Goal: Task Accomplishment & Management: Use online tool/utility

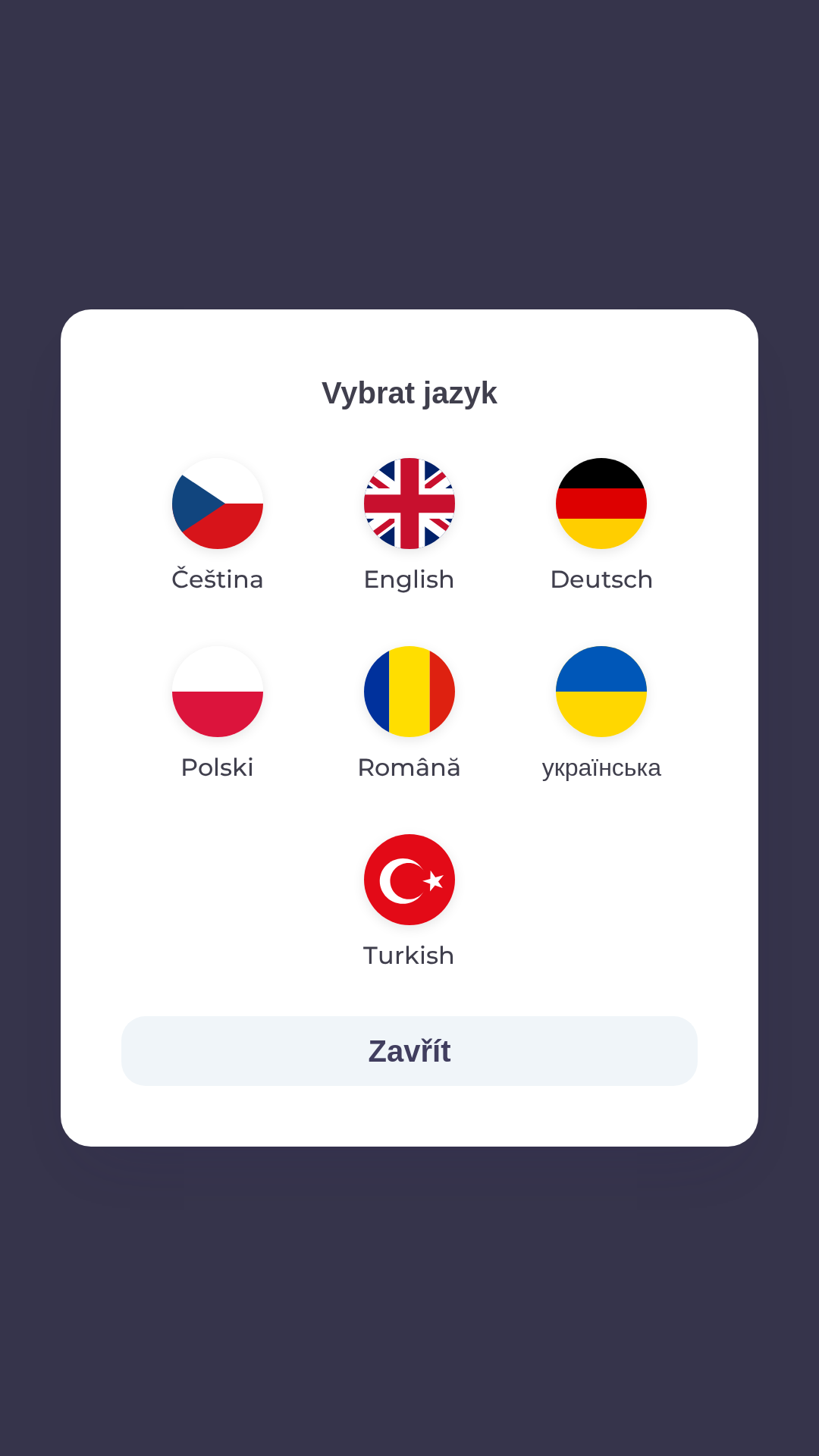
click at [218, 696] on img "button" at bounding box center [218, 692] width 91 height 91
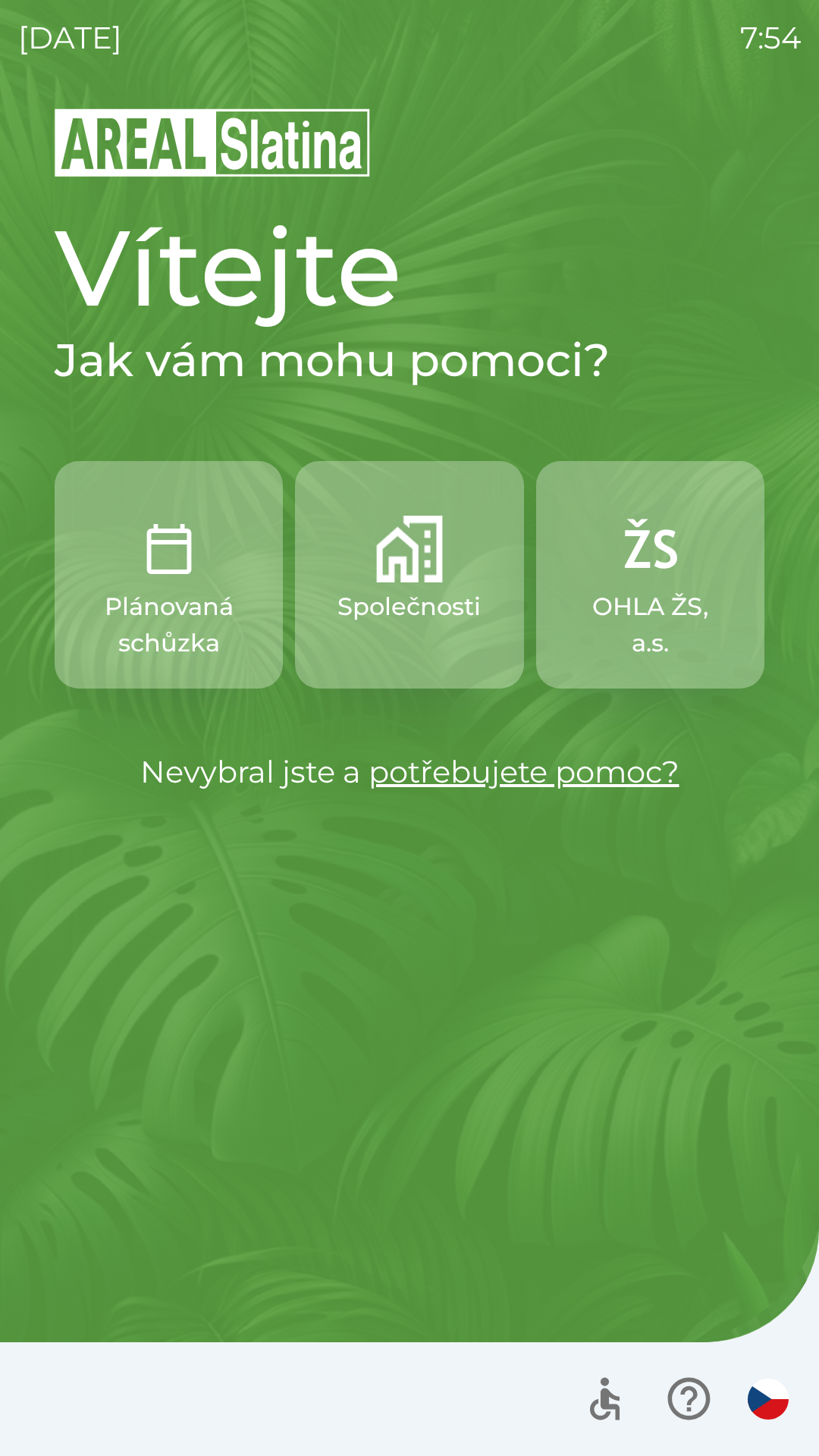
click at [420, 600] on p "Společnosti" at bounding box center [409, 607] width 143 height 37
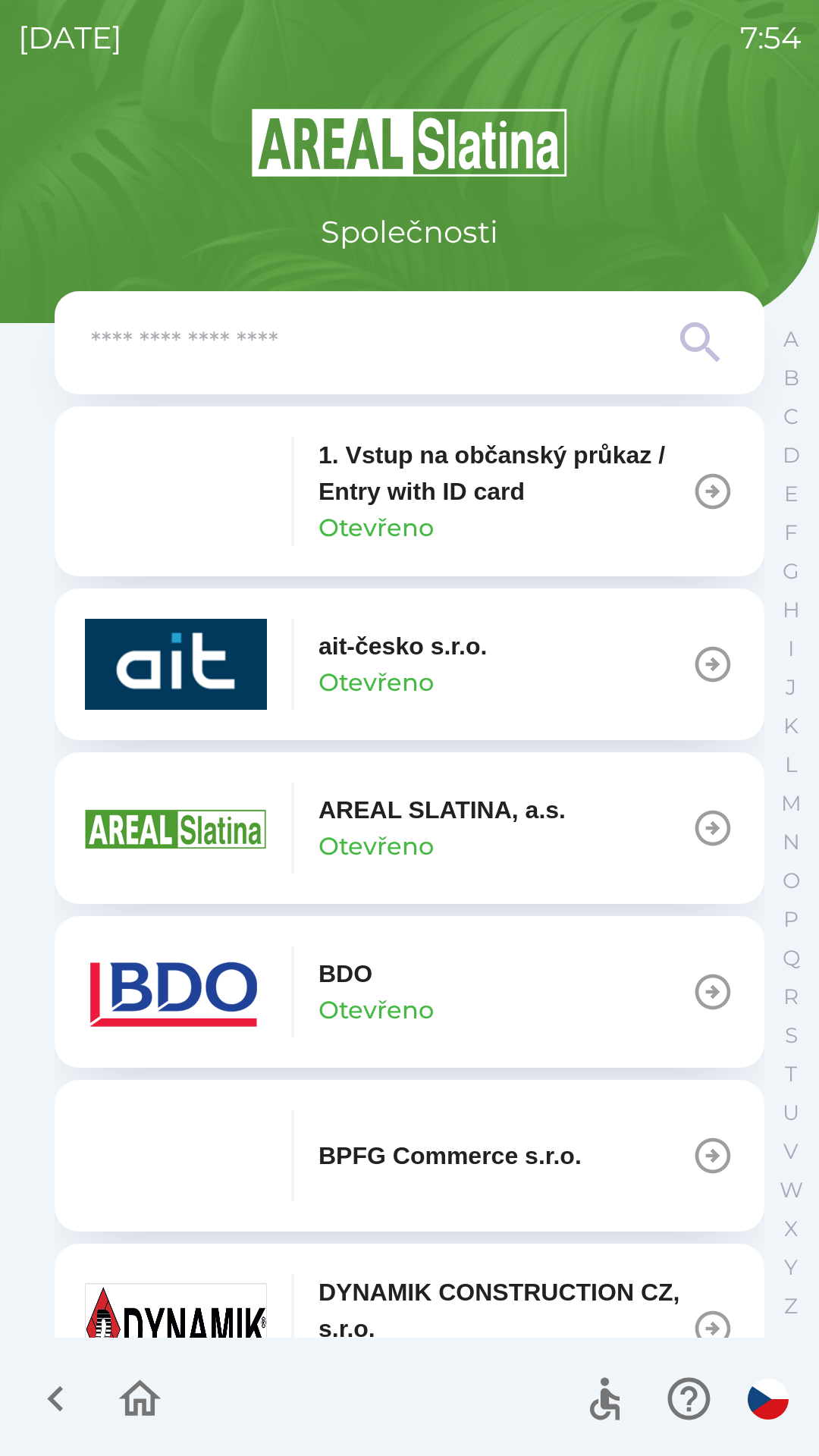
click at [373, 667] on p "Otevřeno" at bounding box center [376, 683] width 115 height 37
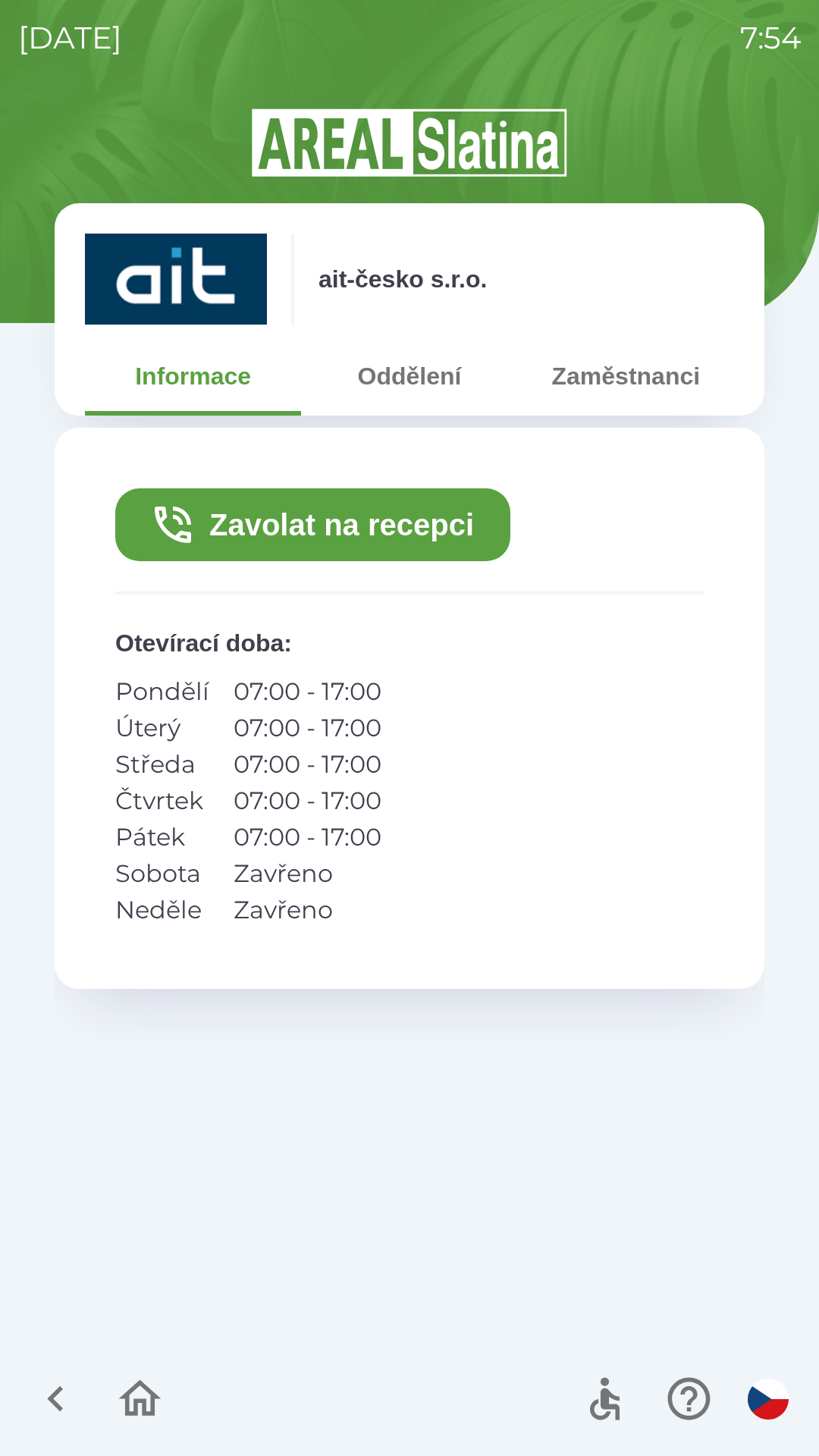
click at [341, 513] on button "Zavolat na recepci" at bounding box center [313, 525] width 395 height 73
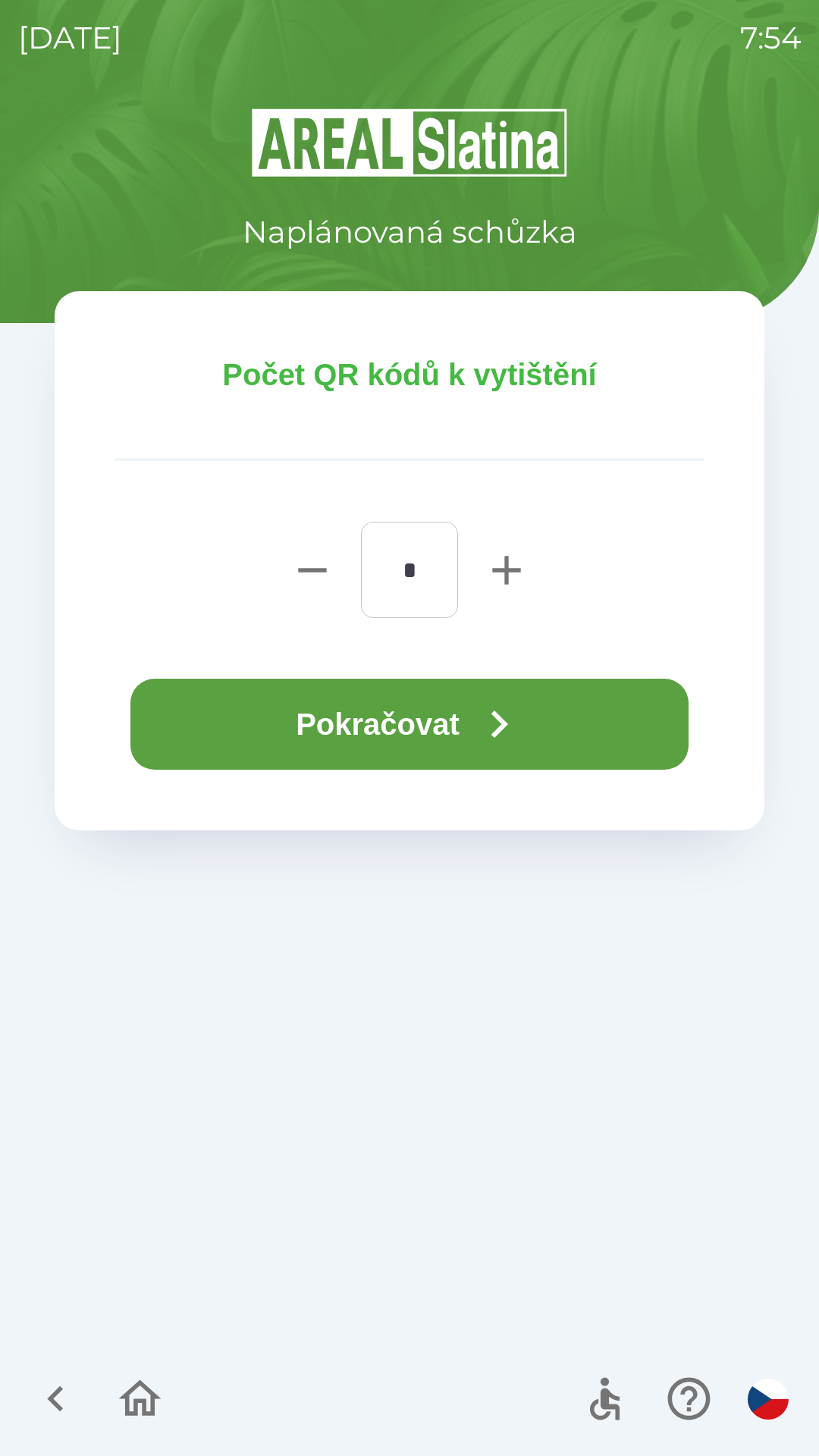
click at [478, 725] on icon "button" at bounding box center [499, 724] width 54 height 54
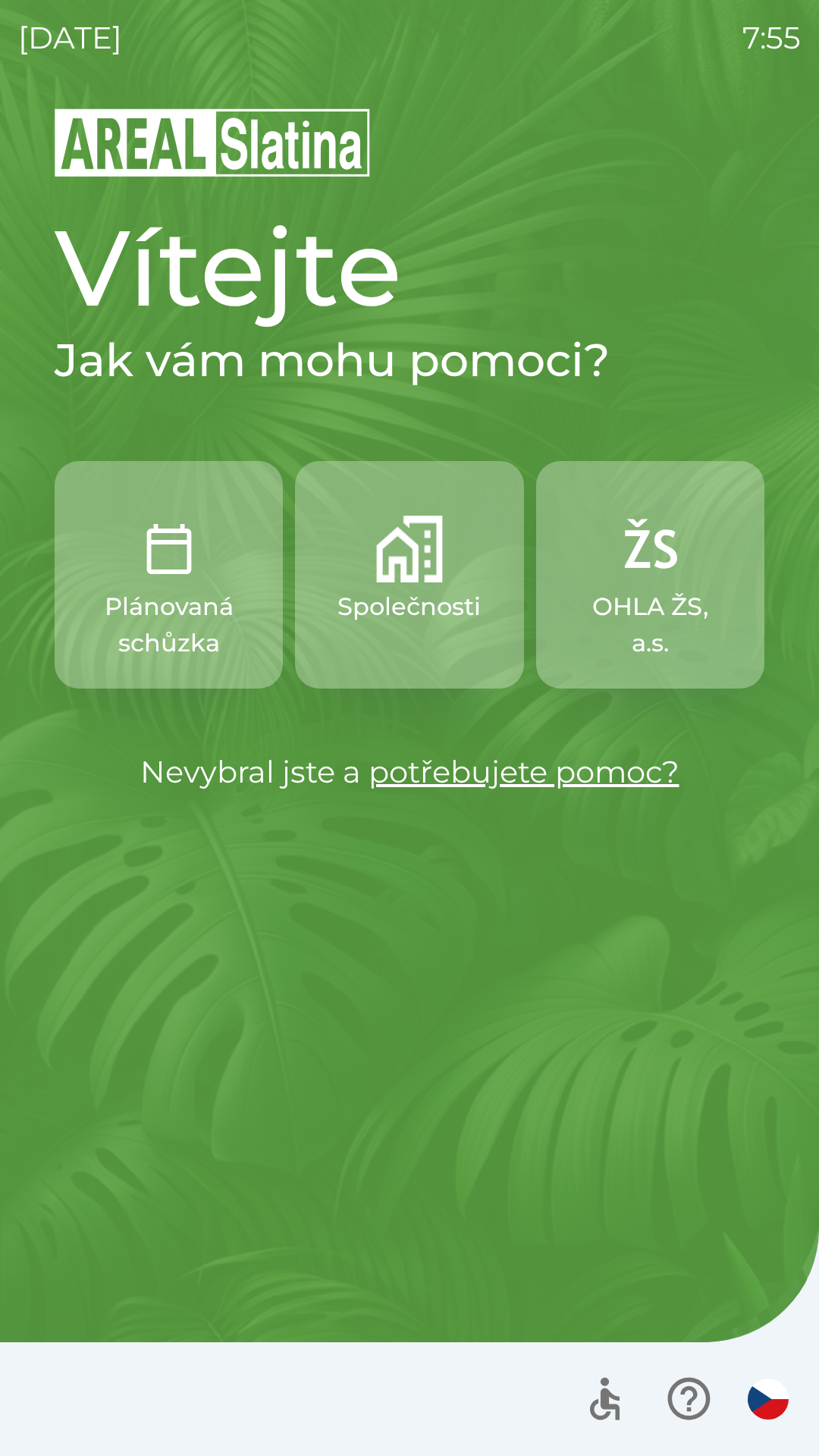
click at [416, 538] on img "button" at bounding box center [409, 548] width 66 height 66
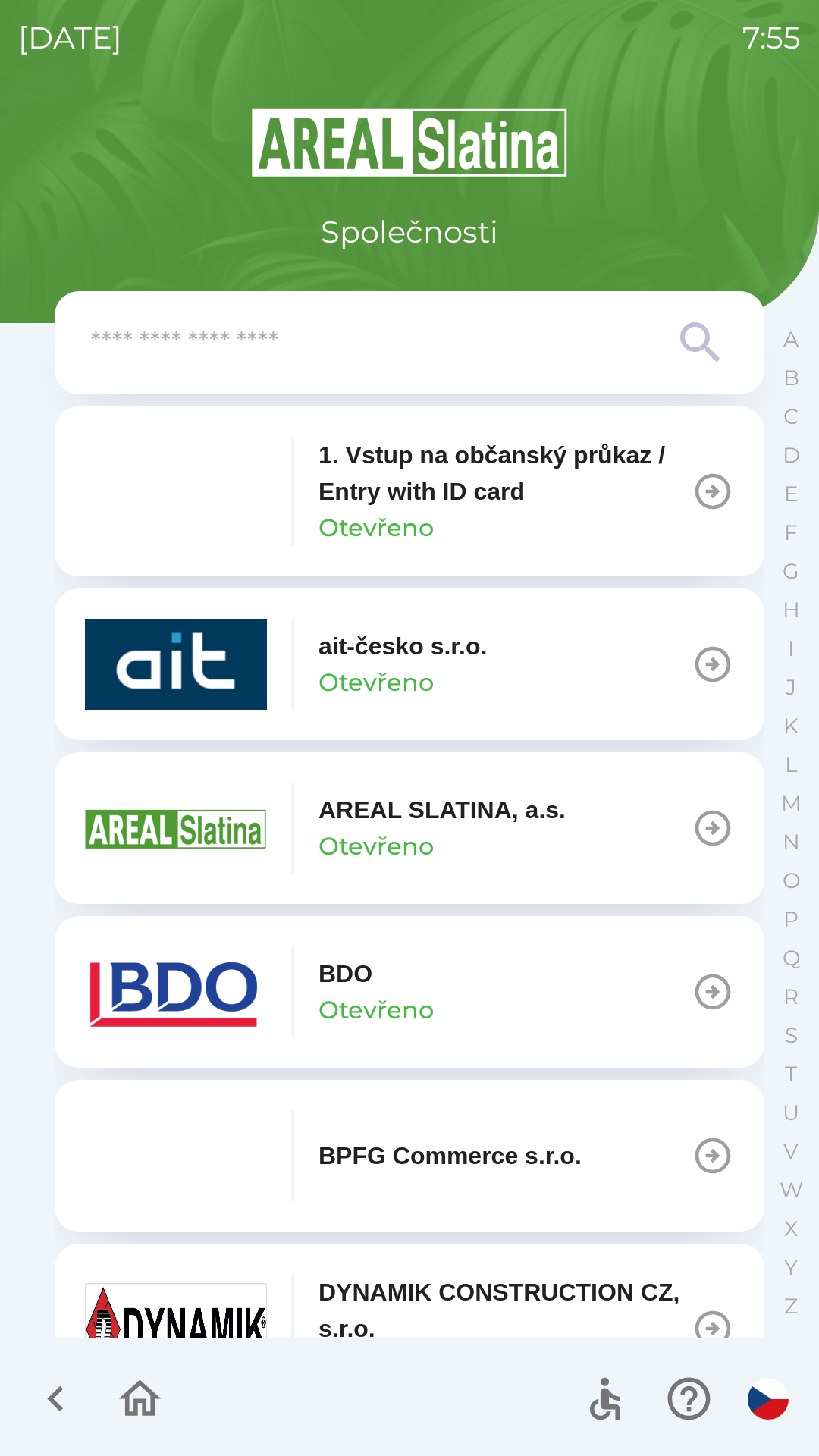
click at [571, 512] on div "1. Vstup na občanský průkaz / Entry with ID card Otevřeno" at bounding box center [505, 491] width 374 height 110
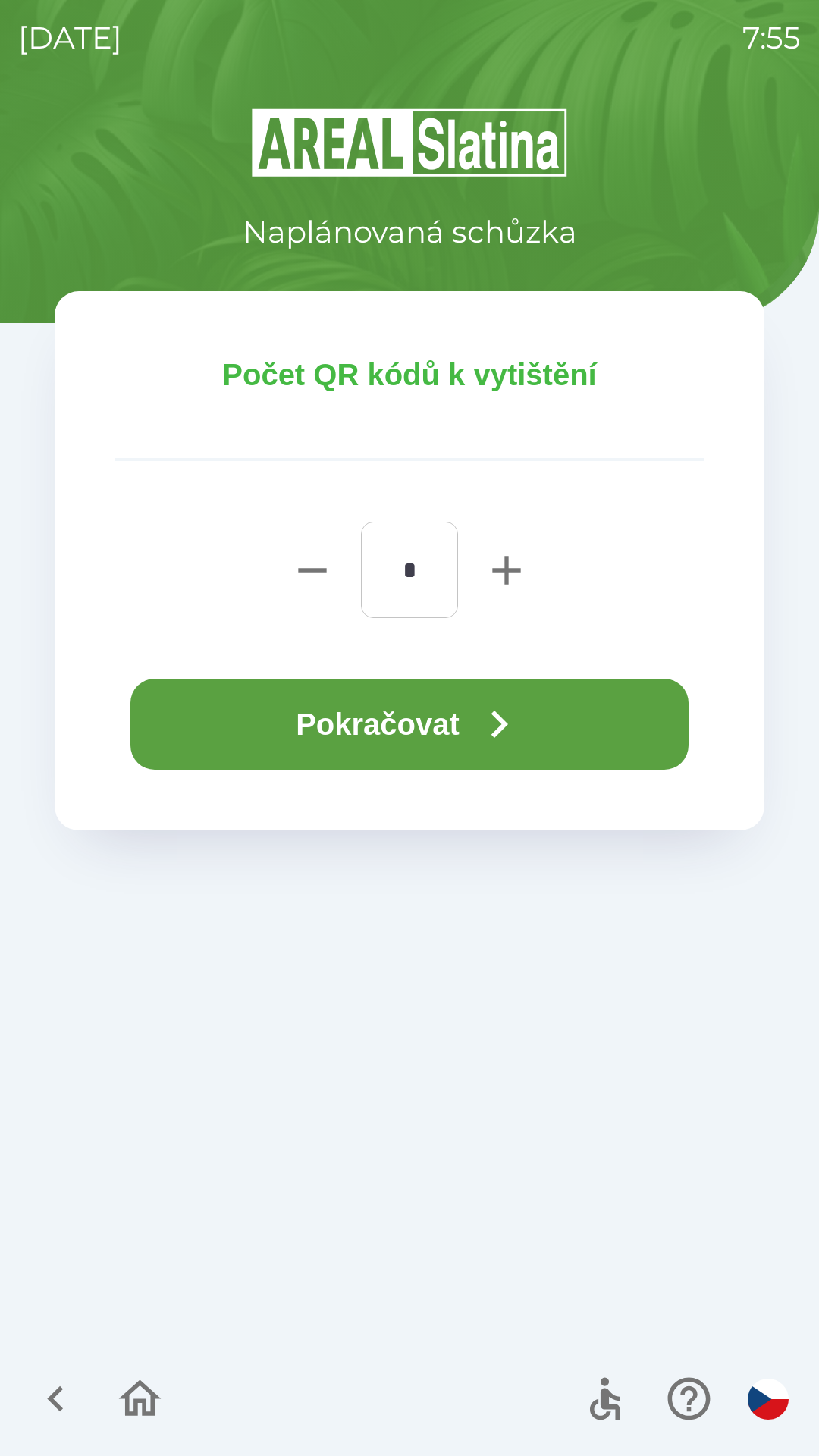
click at [574, 696] on button "Pokračovat" at bounding box center [410, 724] width 558 height 91
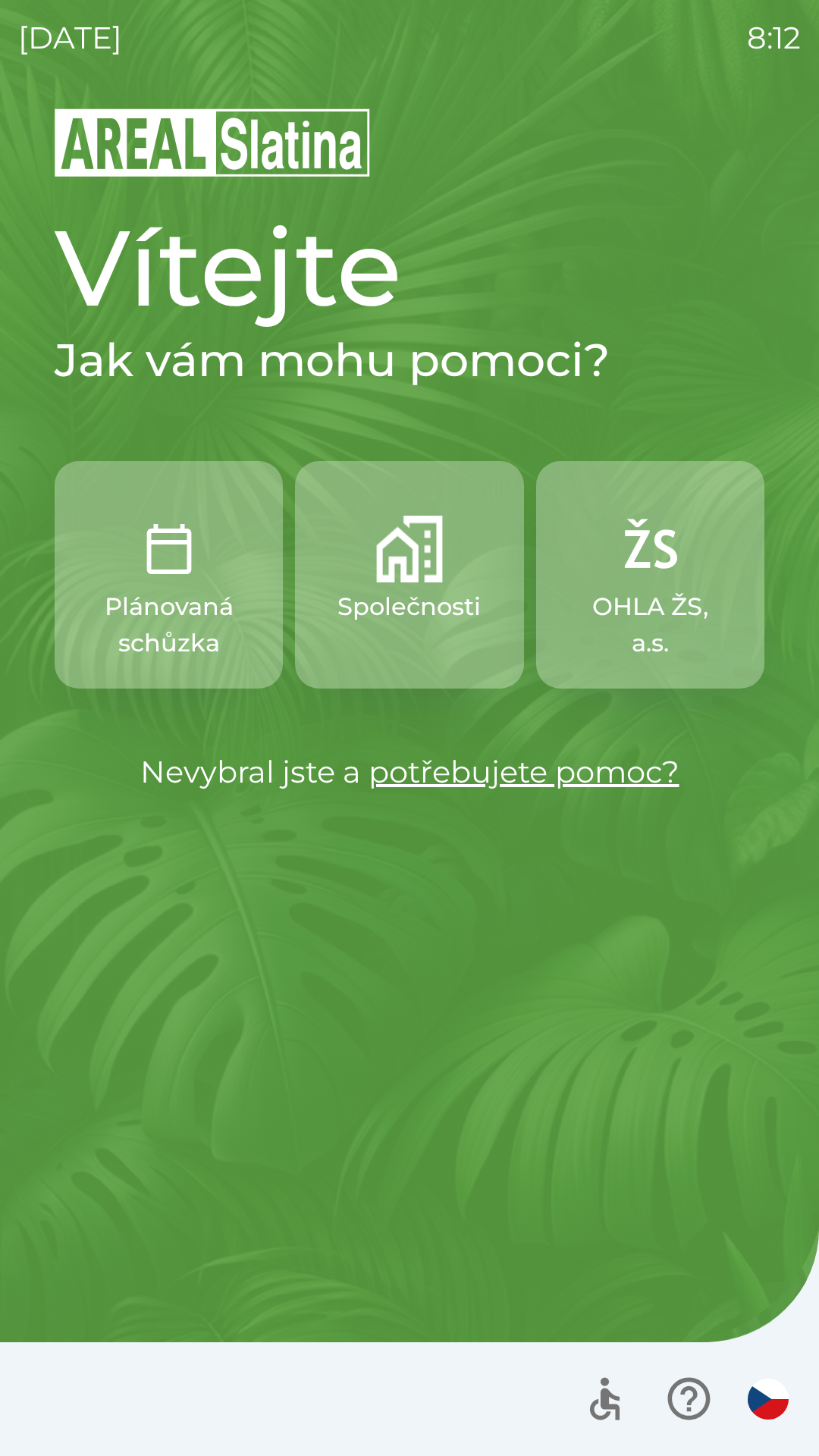
click at [399, 608] on p "Společnosti" at bounding box center [409, 607] width 143 height 37
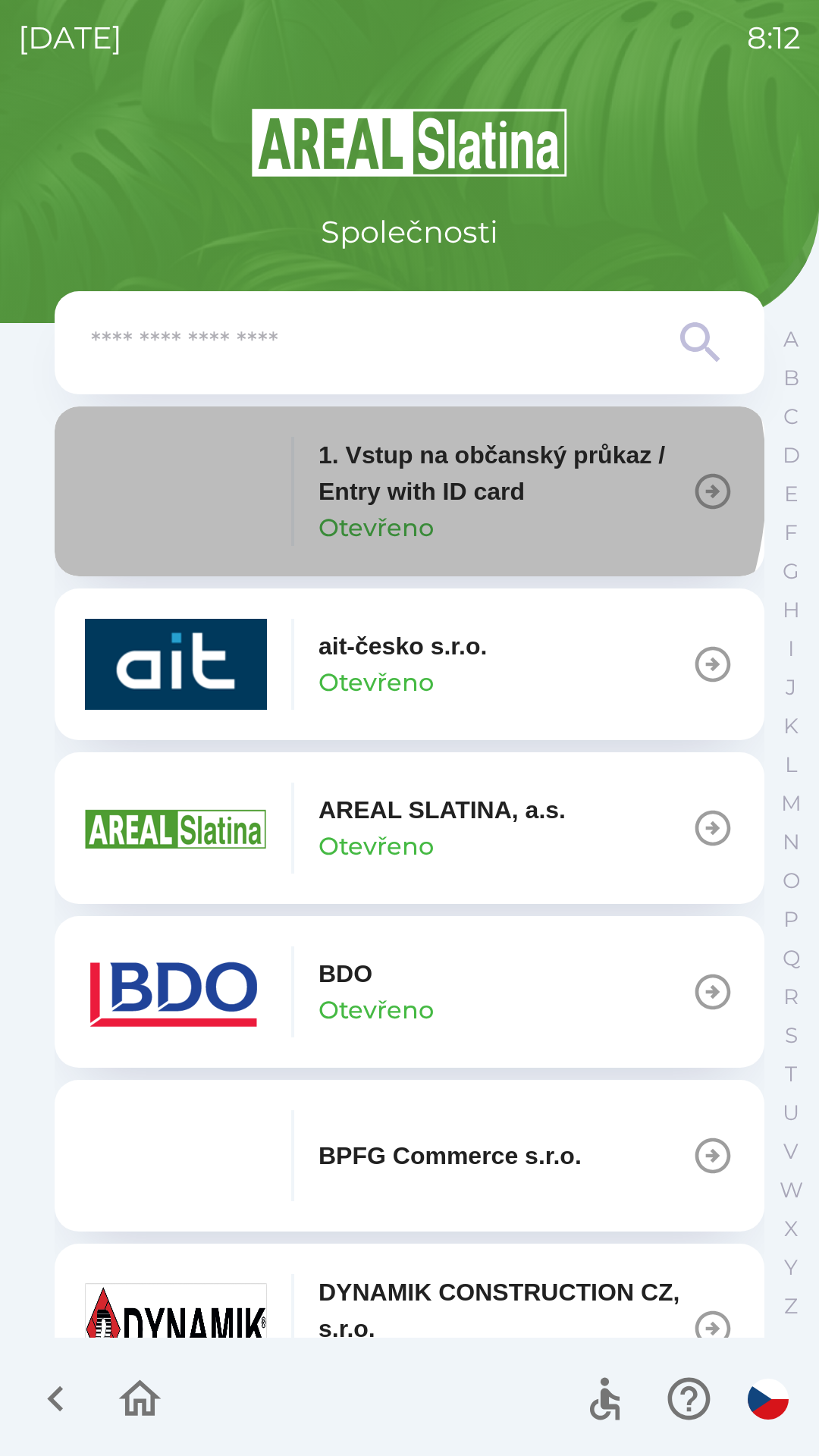
click at [404, 480] on p "1. Vstup na občanský průkaz / Entry with ID card" at bounding box center [505, 473] width 374 height 73
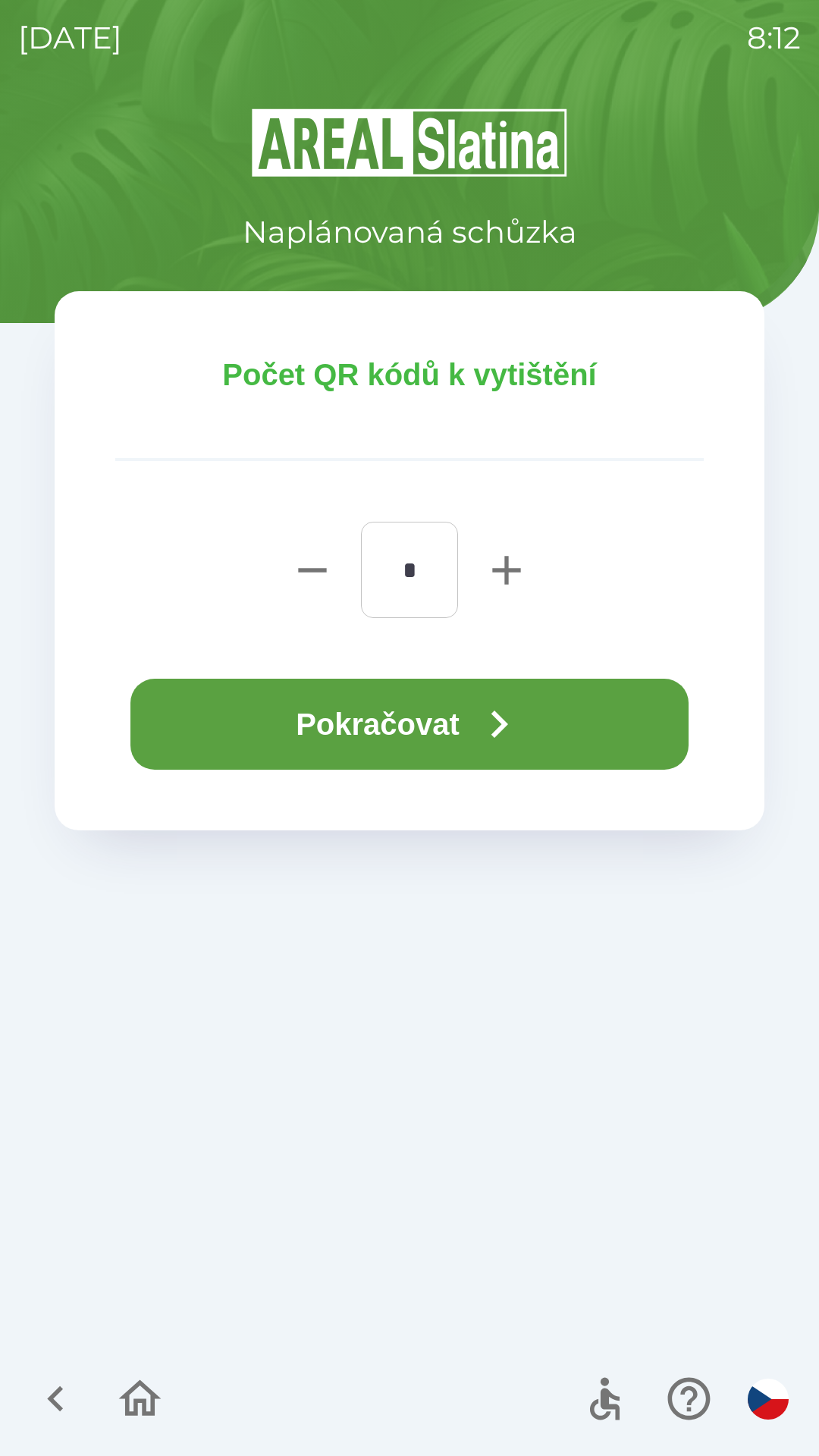
click at [412, 741] on button "Pokračovat" at bounding box center [410, 724] width 558 height 91
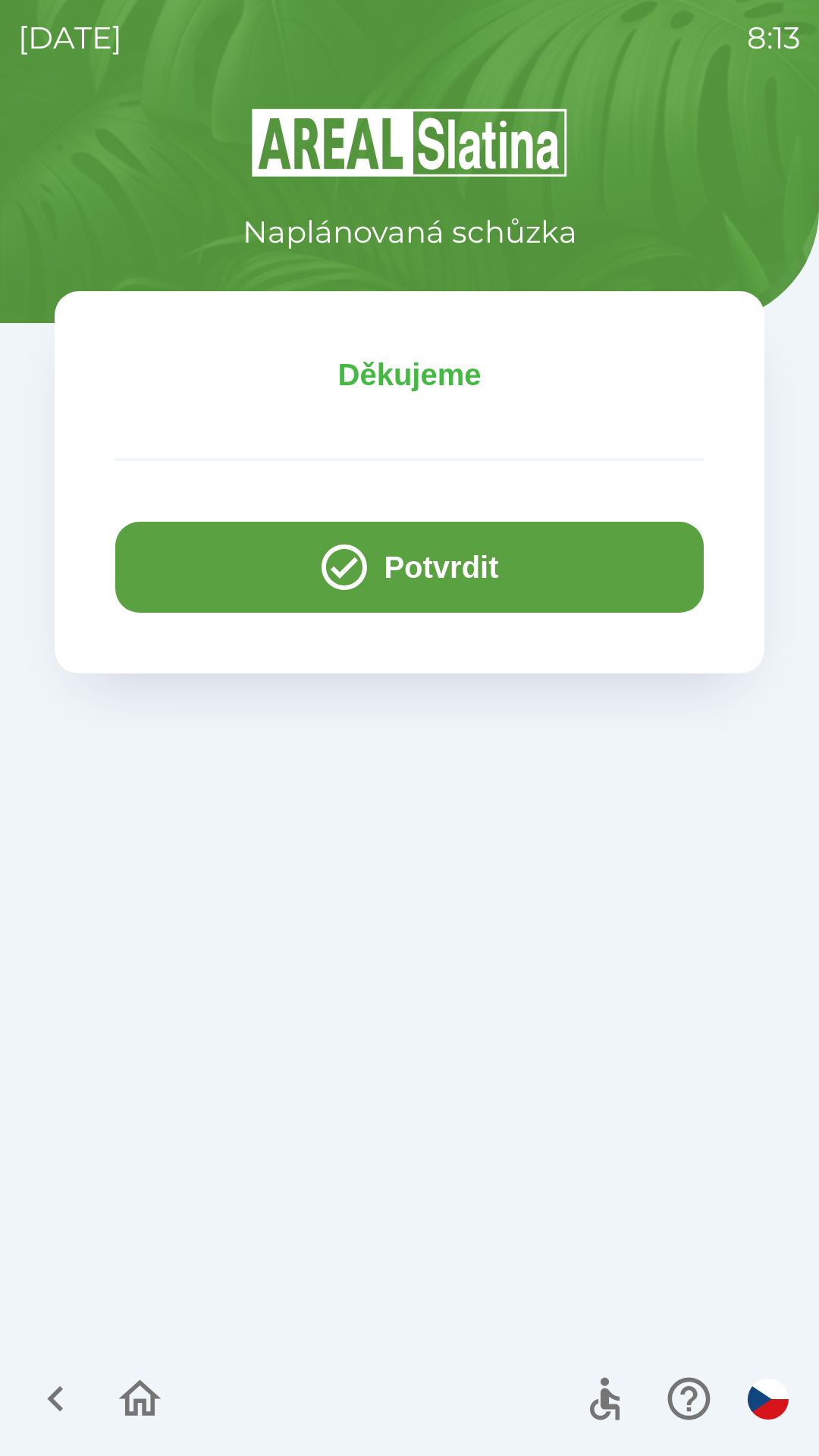
click at [381, 556] on button "Potvrdit" at bounding box center [410, 568] width 589 height 91
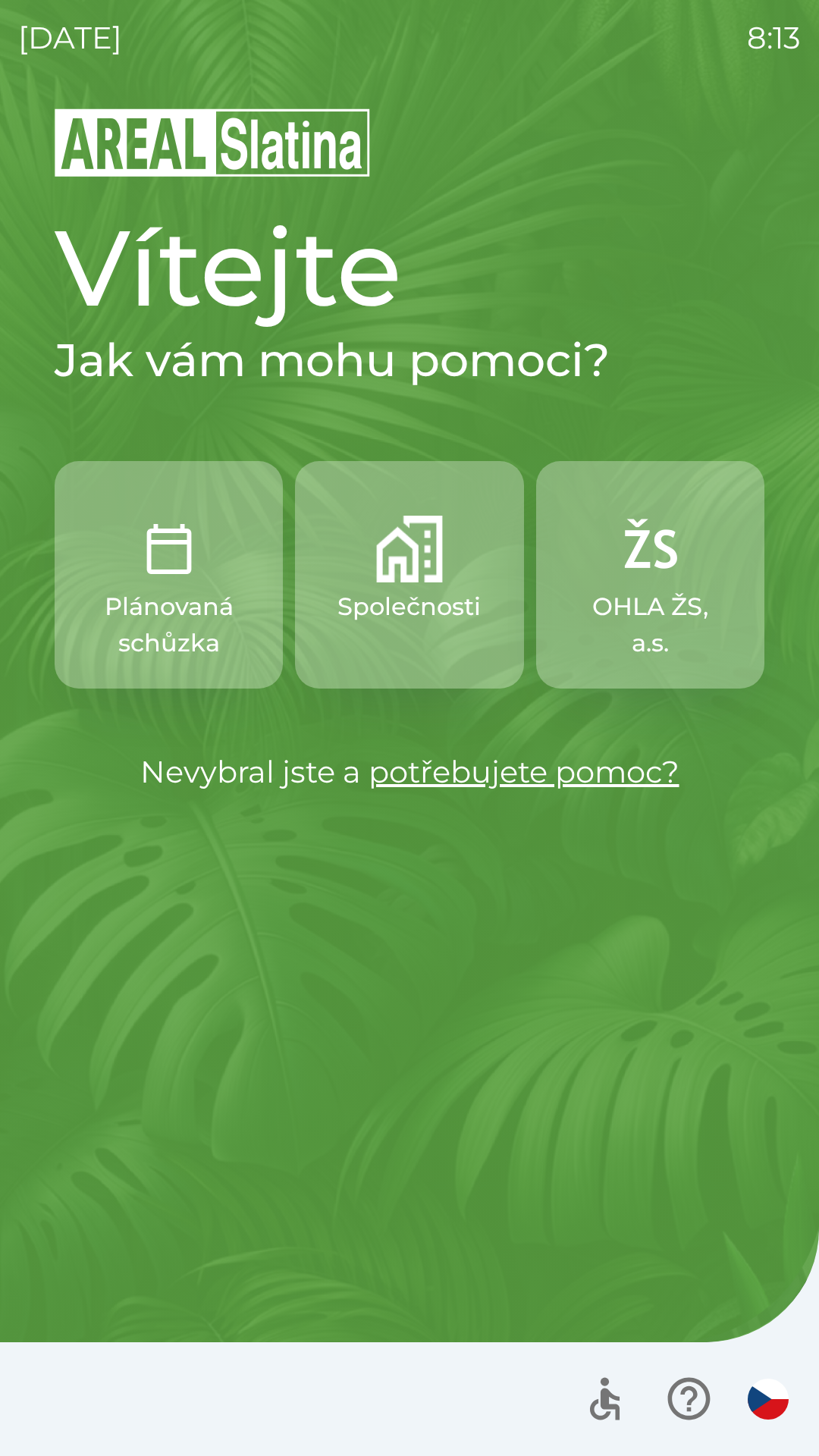
click at [410, 579] on img "button" at bounding box center [409, 548] width 66 height 66
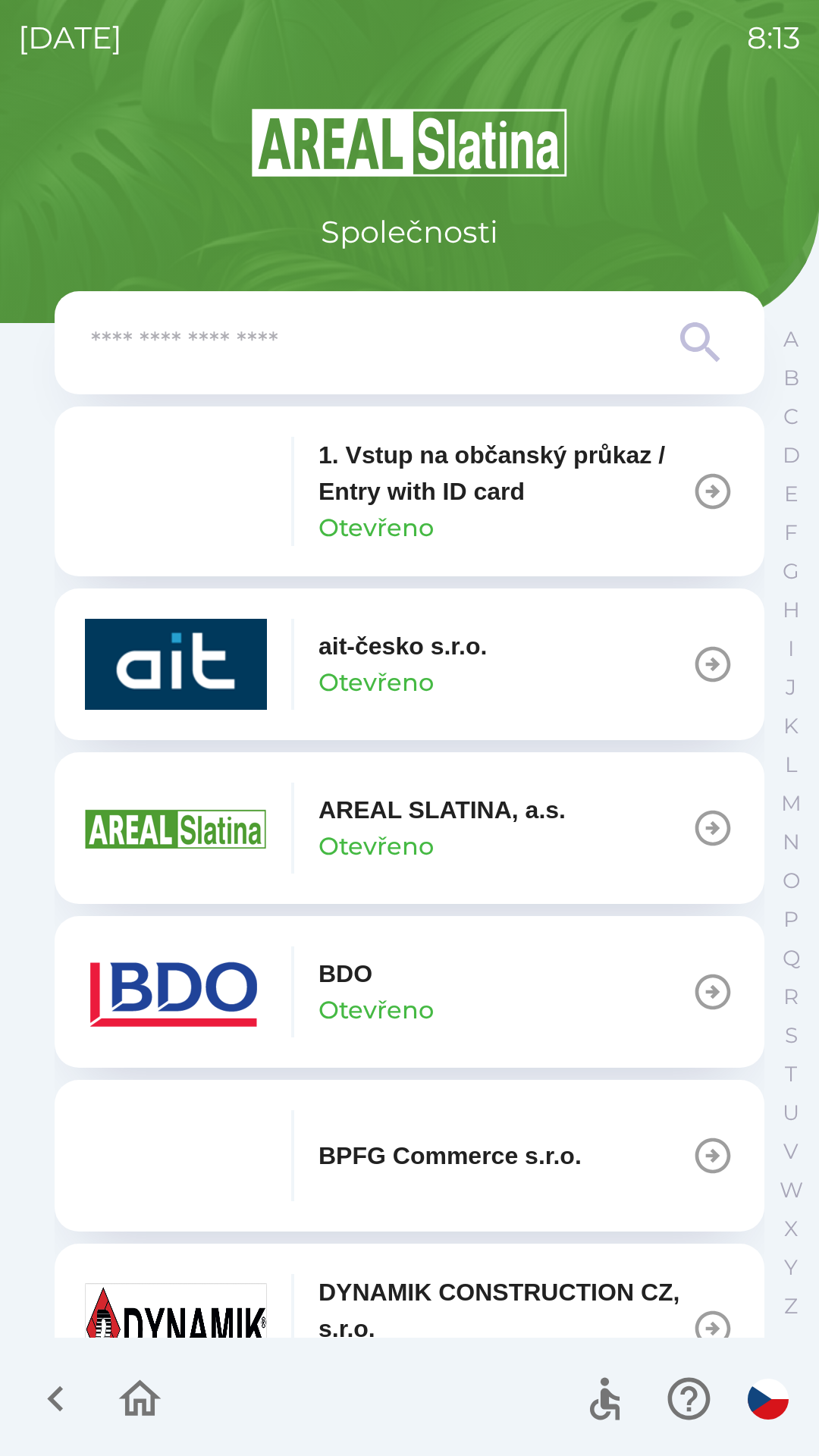
click at [537, 821] on p "AREAL SLATINA, a.s." at bounding box center [441, 810] width 247 height 37
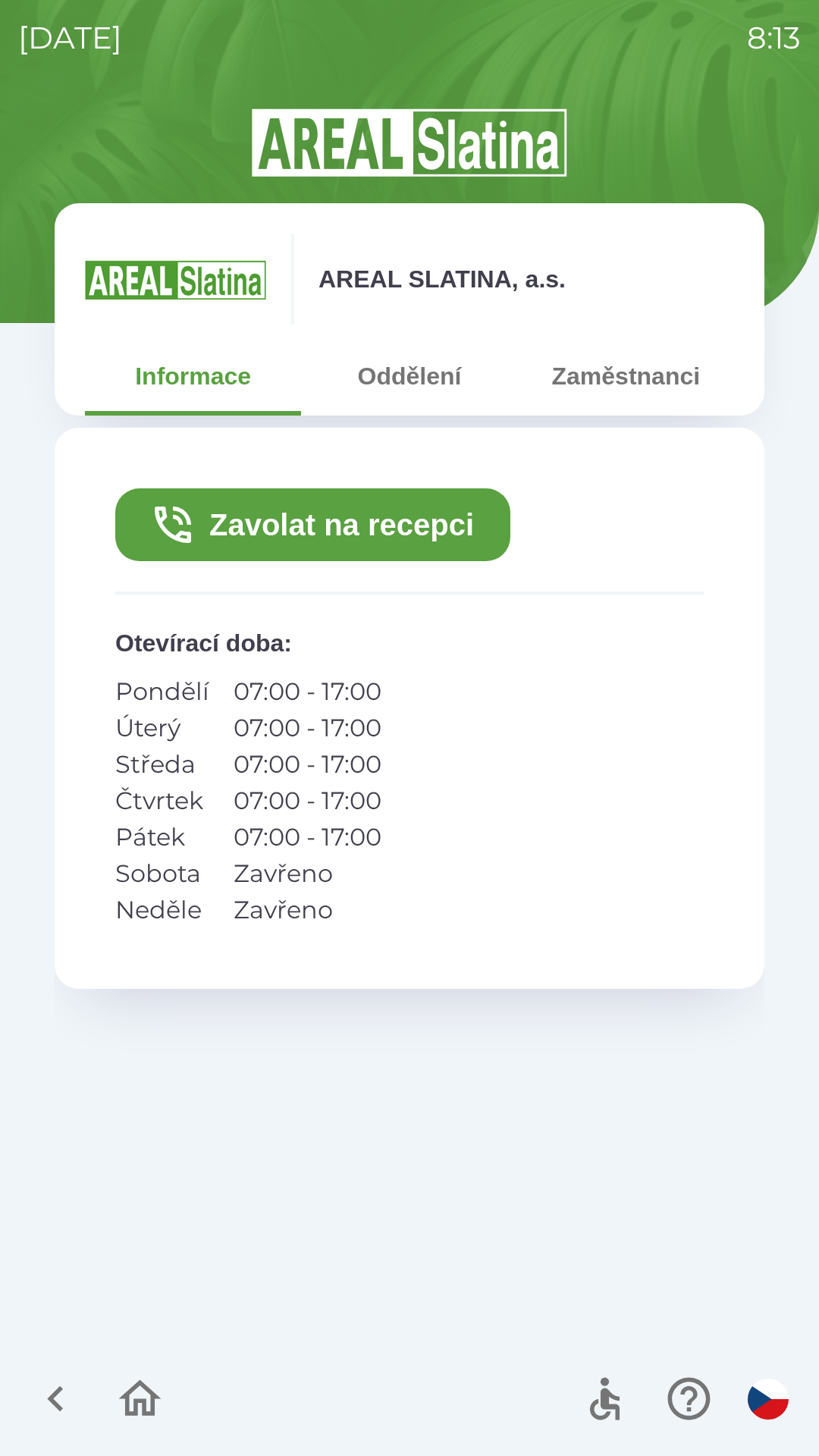
click at [382, 524] on button "Zavolat na recepci" at bounding box center [313, 525] width 395 height 73
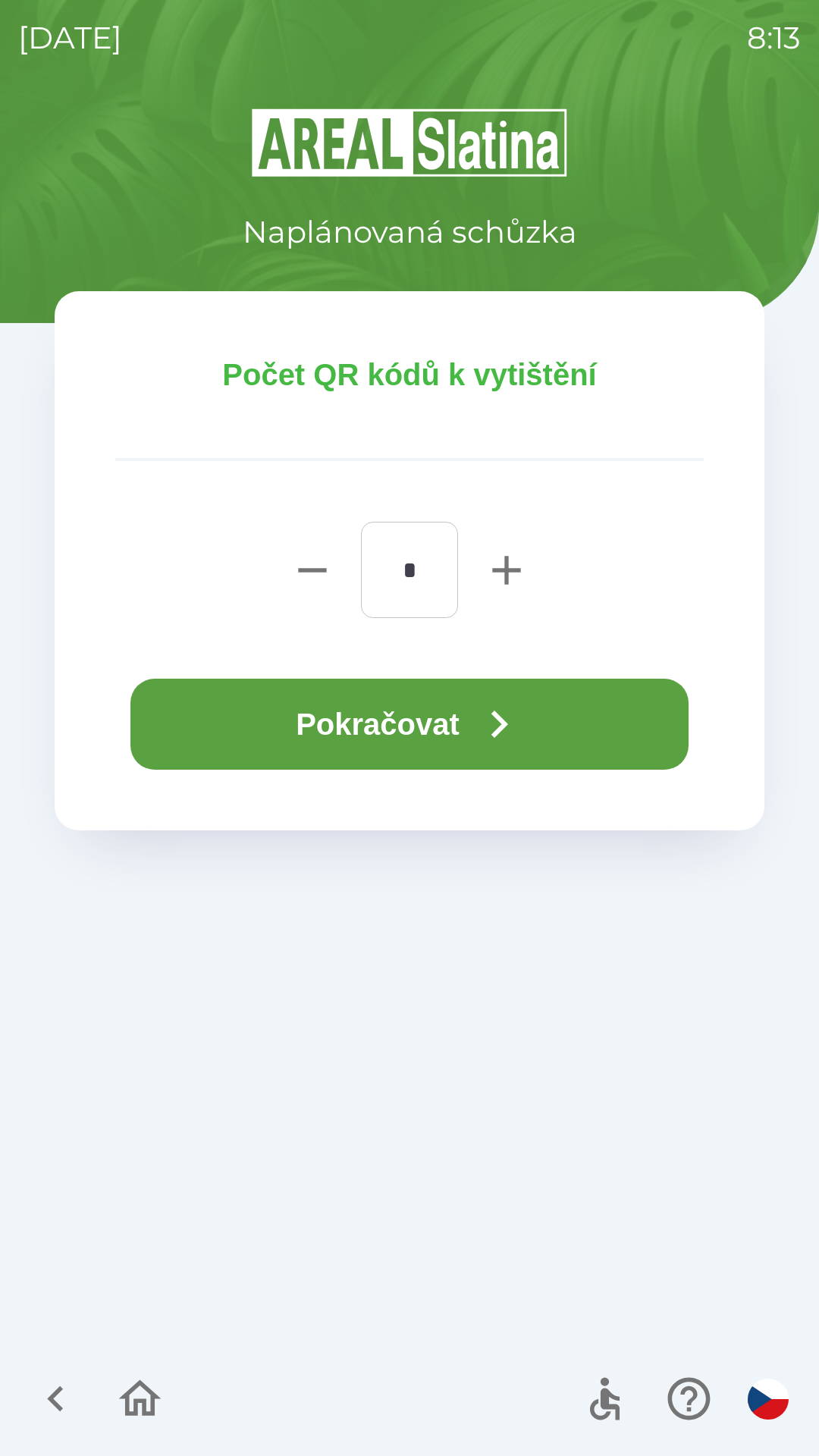
click at [381, 728] on button "Pokračovat" at bounding box center [410, 724] width 558 height 91
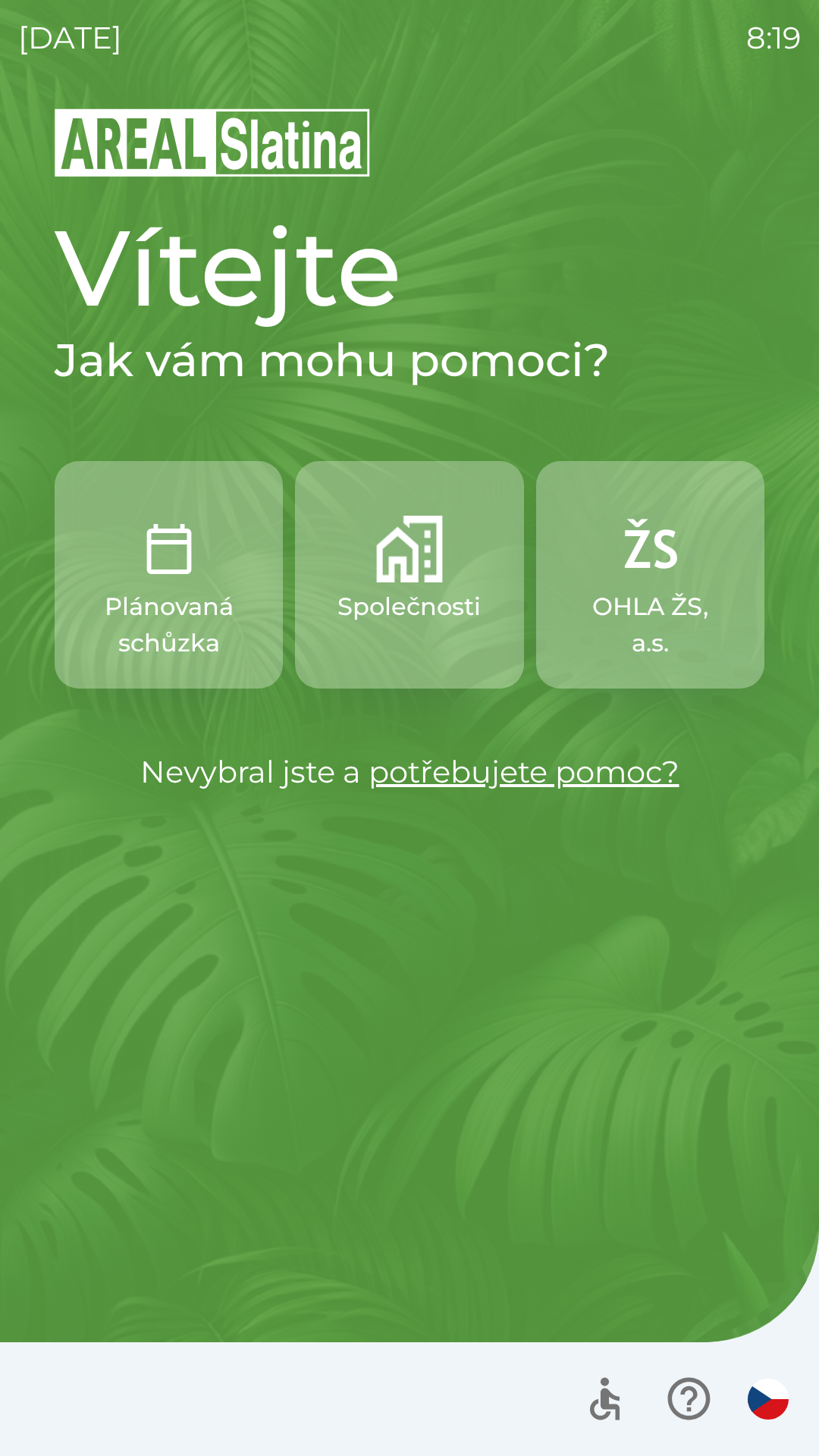
click at [418, 587] on button "Společnosti" at bounding box center [410, 575] width 229 height 228
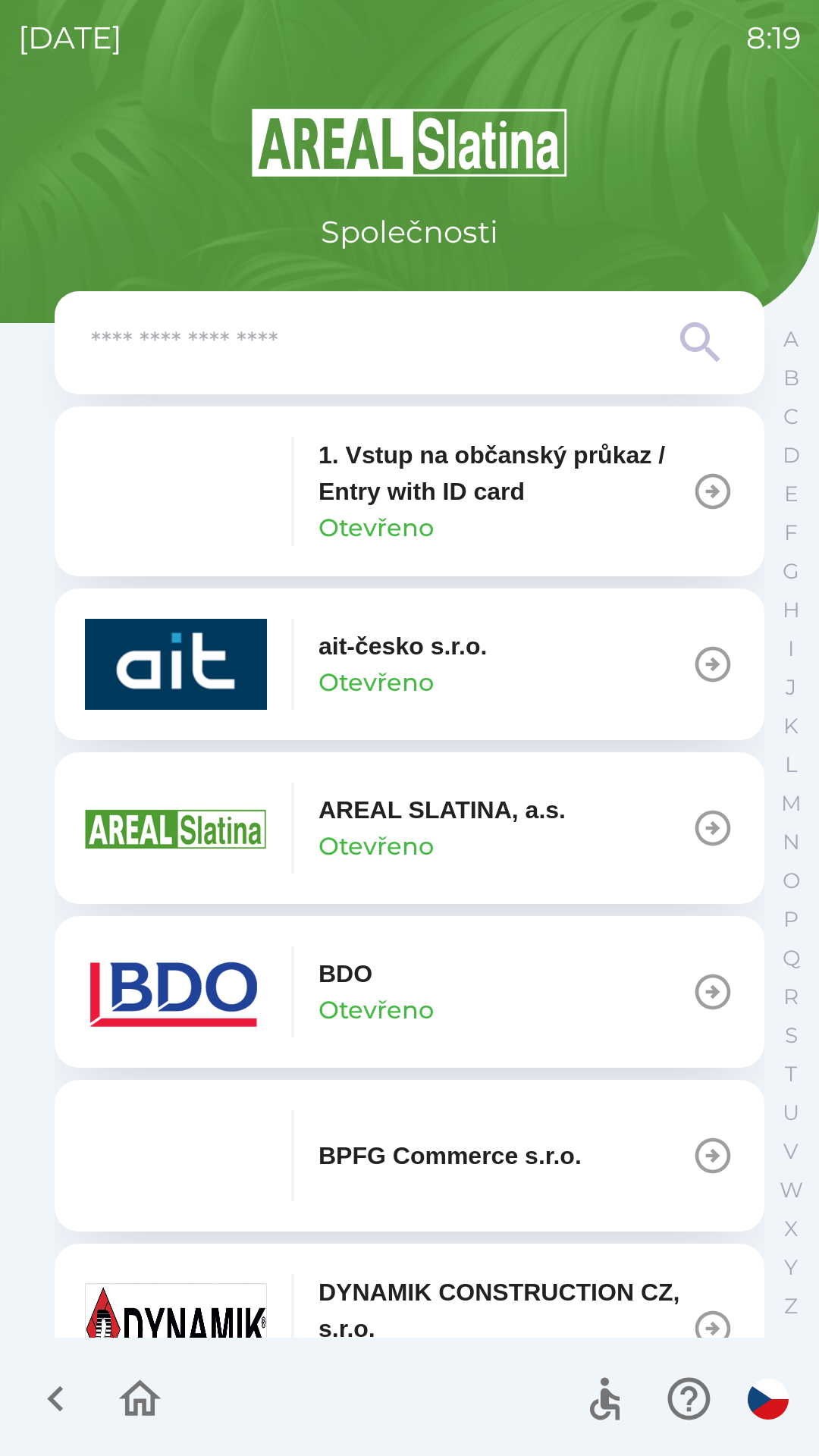
click at [696, 979] on icon "button" at bounding box center [713, 992] width 36 height 36
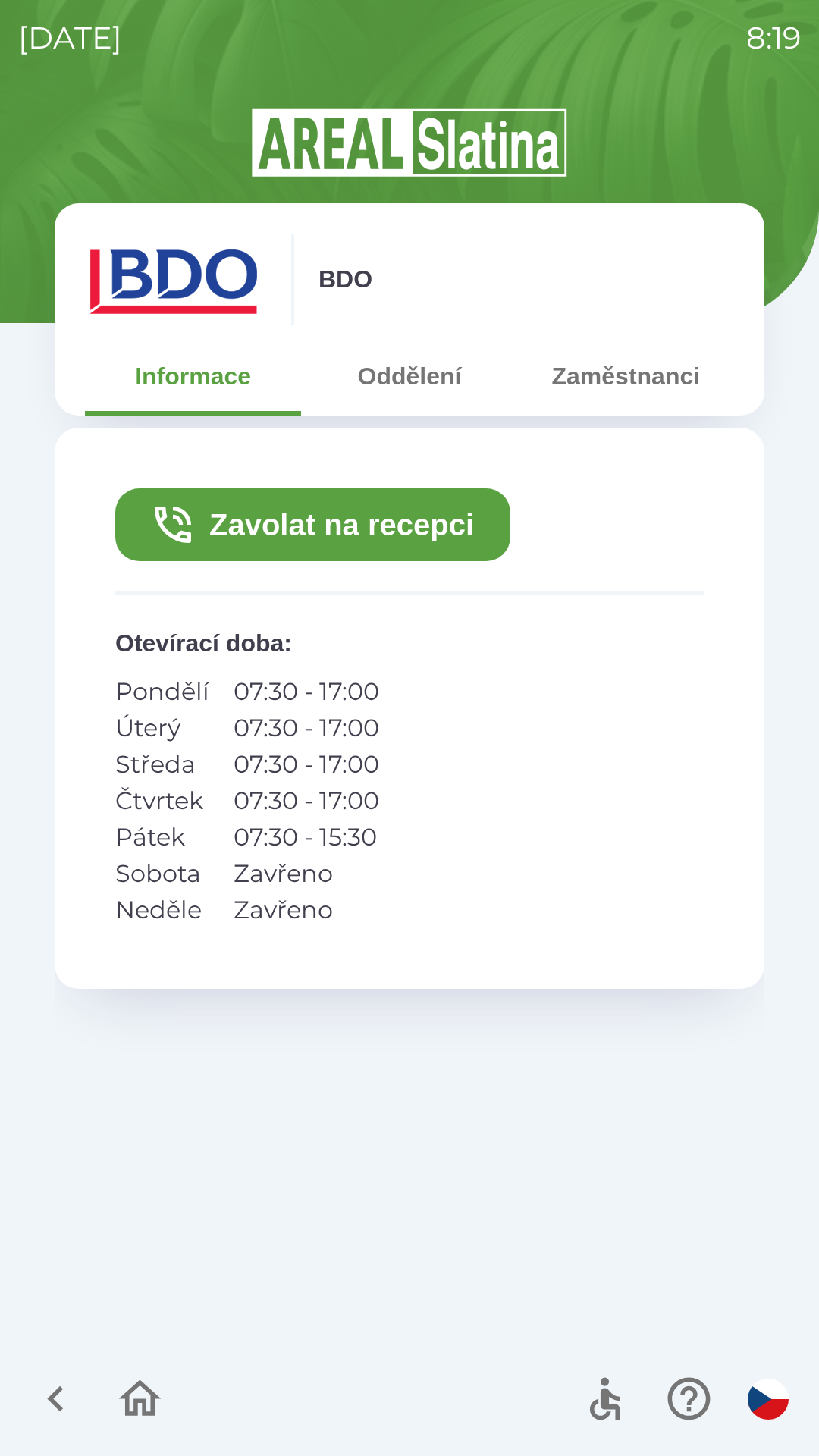
click at [358, 515] on button "Zavolat na recepci" at bounding box center [313, 525] width 395 height 73
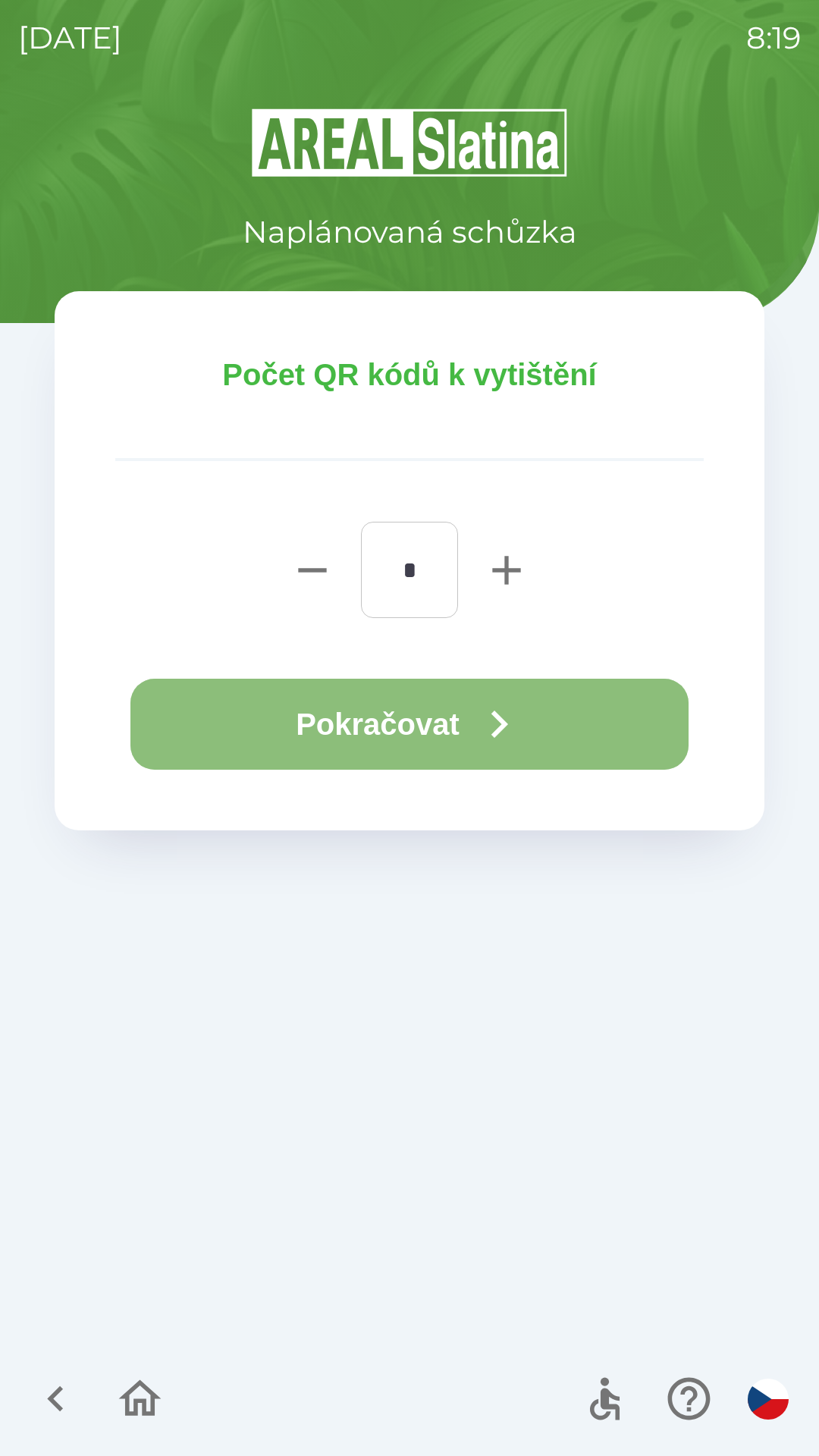
click at [507, 716] on icon "button" at bounding box center [499, 724] width 54 height 54
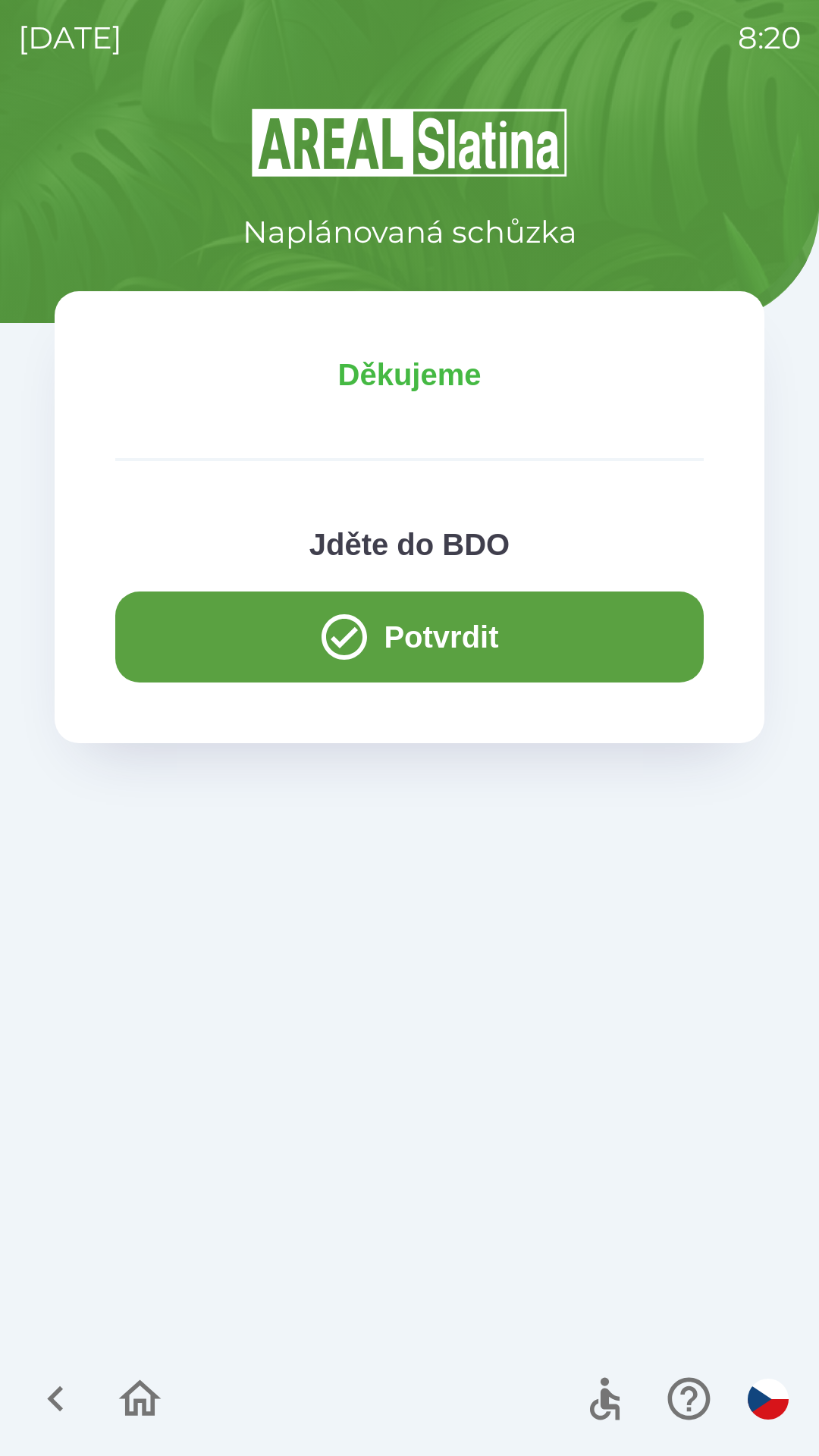
click at [148, 1389] on icon "button" at bounding box center [140, 1398] width 42 height 37
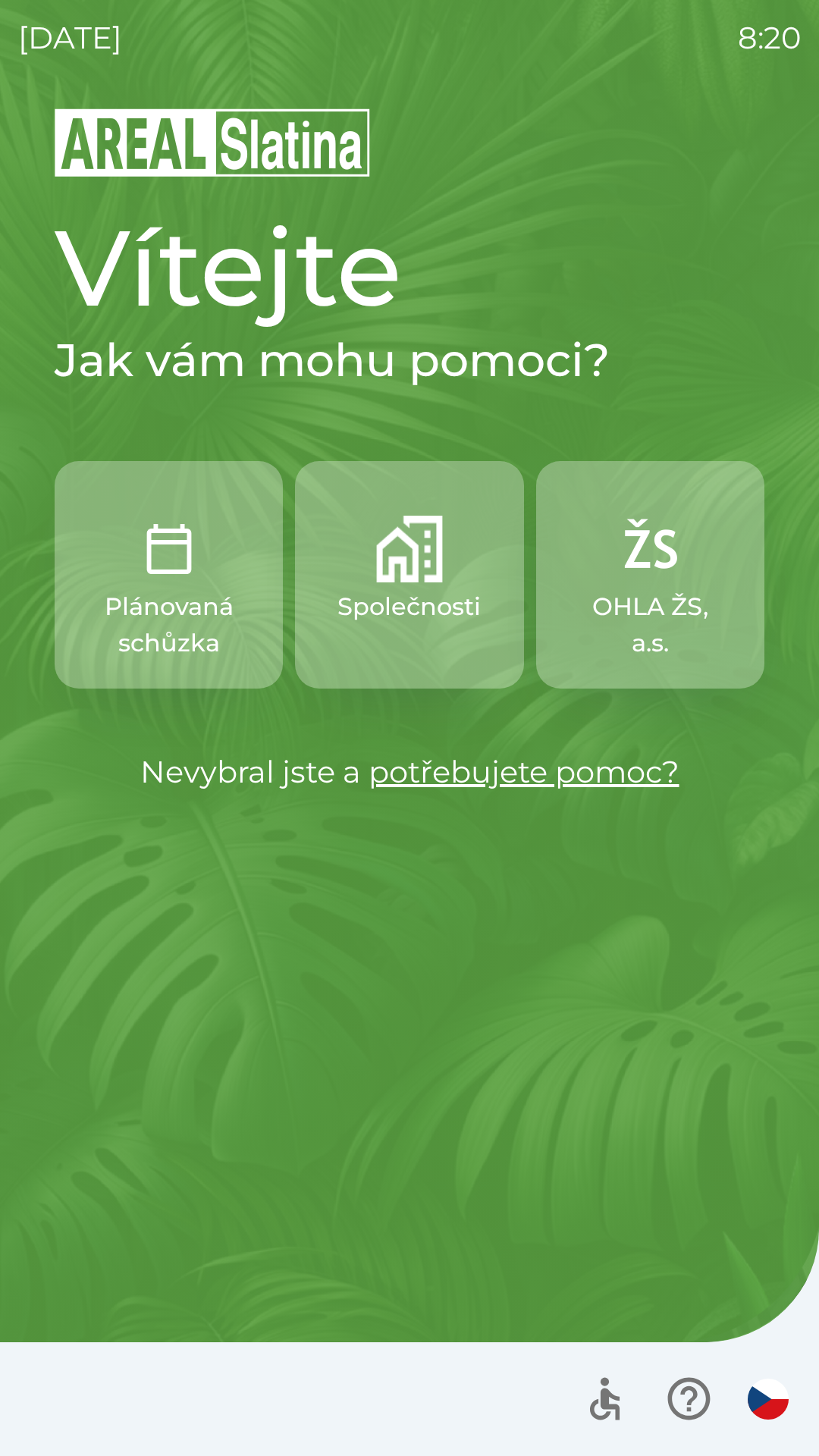
click at [645, 602] on p "OHLA ŽS, a.s." at bounding box center [650, 624] width 155 height 73
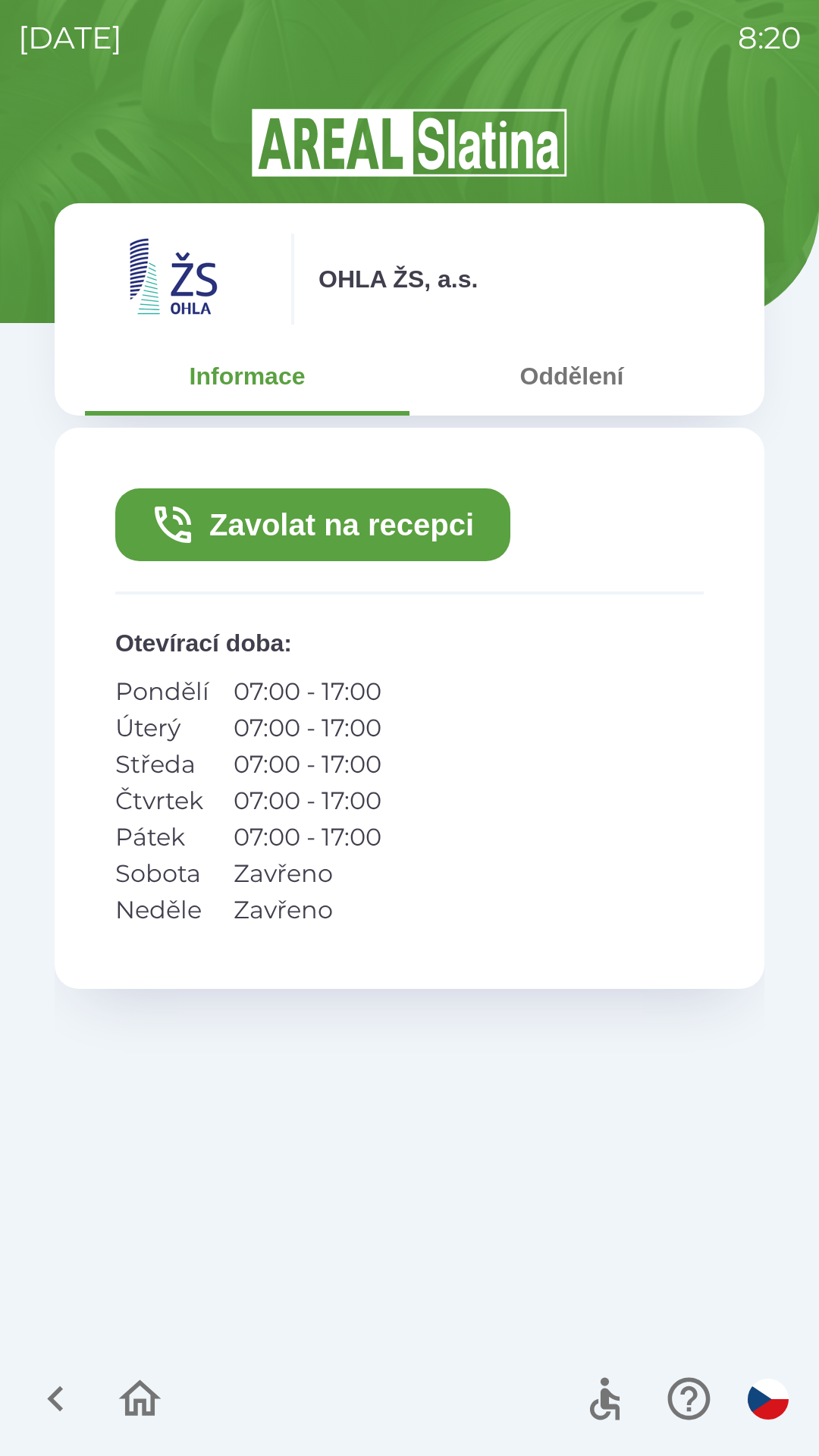
click at [326, 508] on button "Zavolat na recepci" at bounding box center [313, 525] width 395 height 73
